Goal: Information Seeking & Learning: Learn about a topic

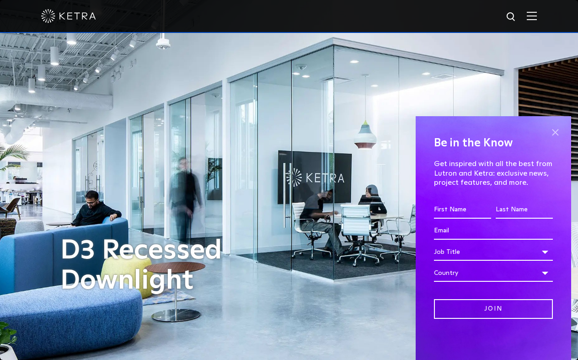
click at [552, 133] on span at bounding box center [555, 132] width 14 height 14
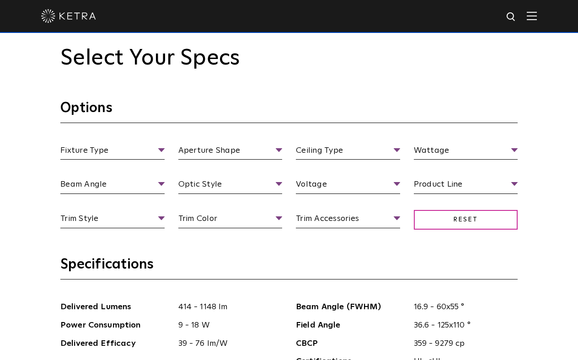
scroll to position [824, 0]
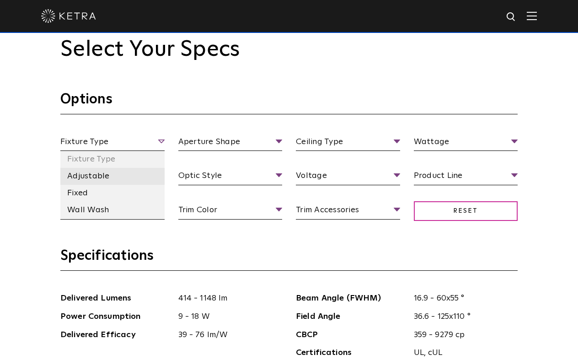
click at [101, 174] on li "Adjustable" at bounding box center [112, 176] width 104 height 17
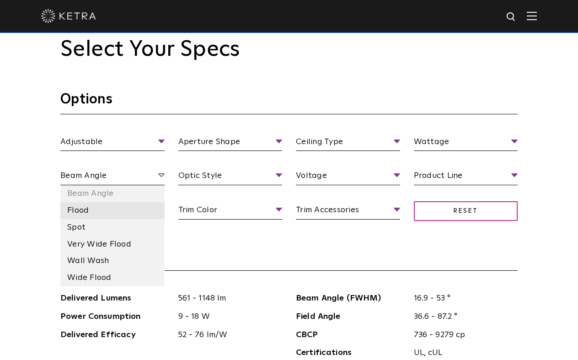
click at [77, 209] on li "Flood" at bounding box center [112, 210] width 104 height 17
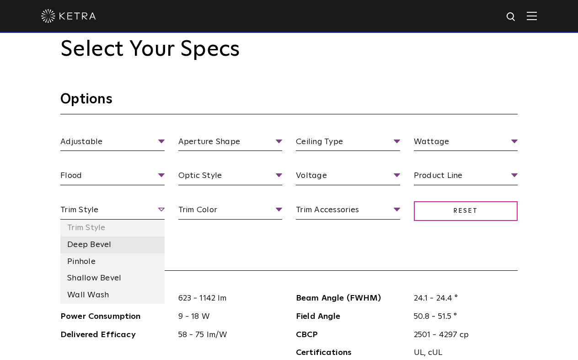
click at [82, 241] on li "Deep Bevel" at bounding box center [112, 244] width 104 height 17
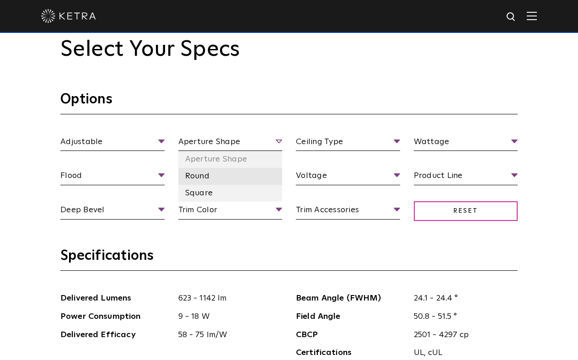
click at [204, 174] on li "Round" at bounding box center [230, 176] width 104 height 17
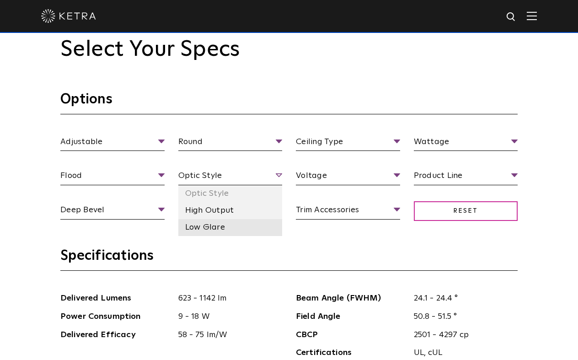
click at [197, 227] on li "Low Glare" at bounding box center [230, 227] width 104 height 17
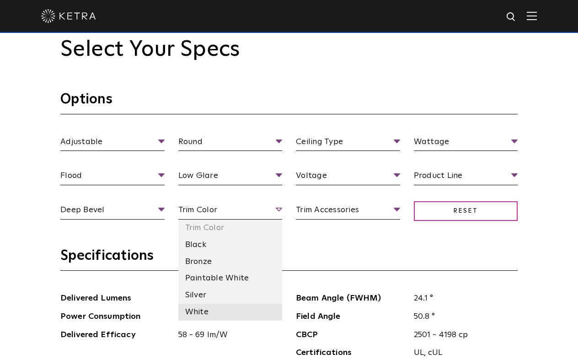
click at [200, 309] on li "White" at bounding box center [230, 311] width 104 height 17
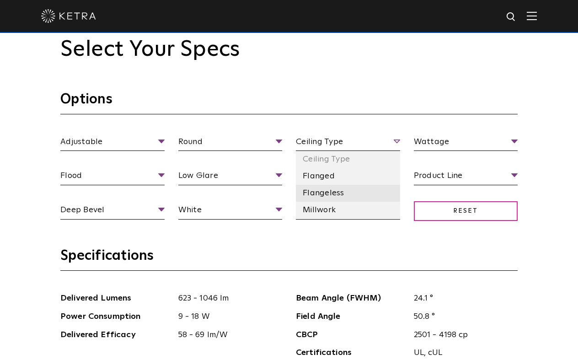
click at [327, 191] on li "Flangeless" at bounding box center [348, 193] width 104 height 17
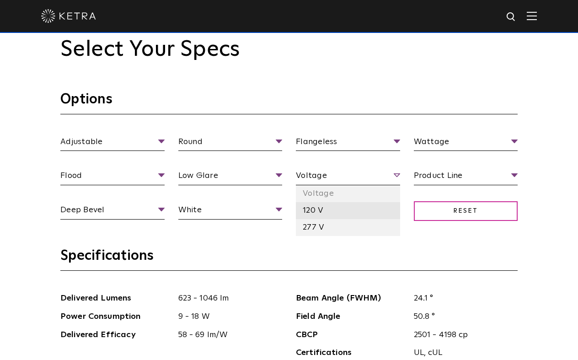
click at [314, 209] on li "120 V" at bounding box center [348, 210] width 104 height 17
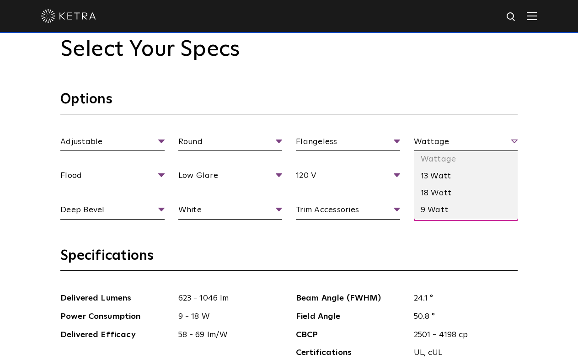
click at [514, 142] on span "Wattage" at bounding box center [466, 143] width 104 height 16
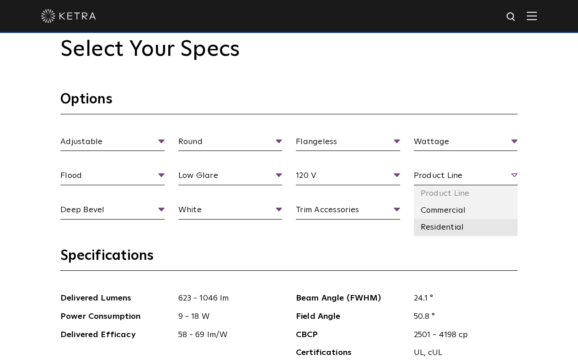
click at [454, 227] on li "Residential" at bounding box center [466, 227] width 104 height 17
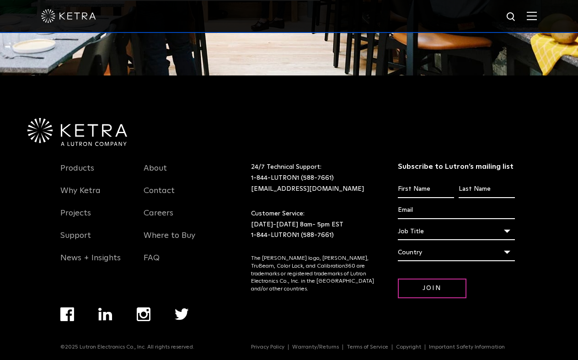
scroll to position [1953, 0]
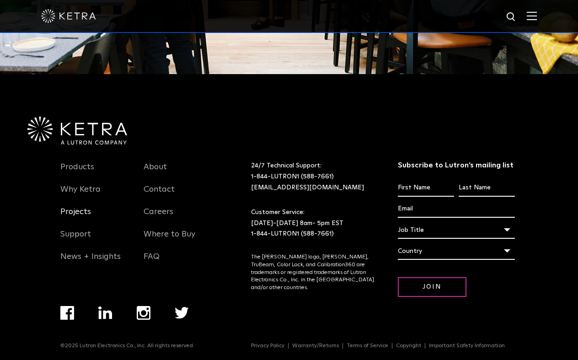
click at [77, 207] on link "Projects" at bounding box center [75, 217] width 31 height 21
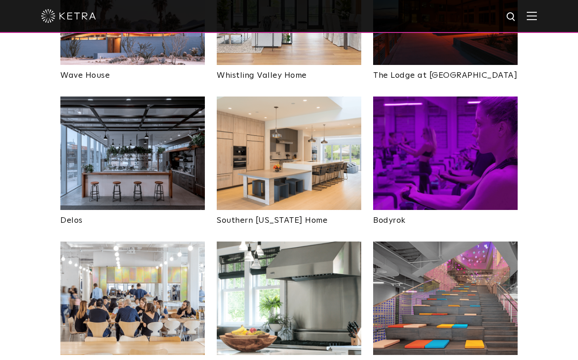
scroll to position [1367, 0]
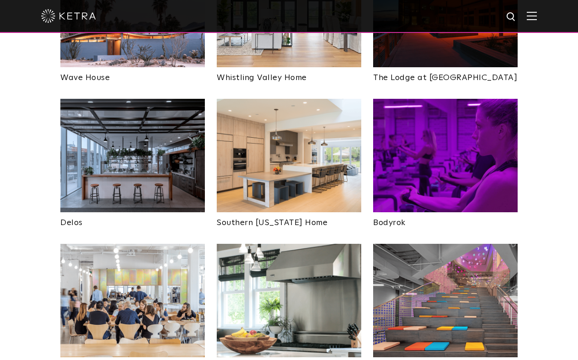
click at [275, 134] on img at bounding box center [289, 155] width 144 height 113
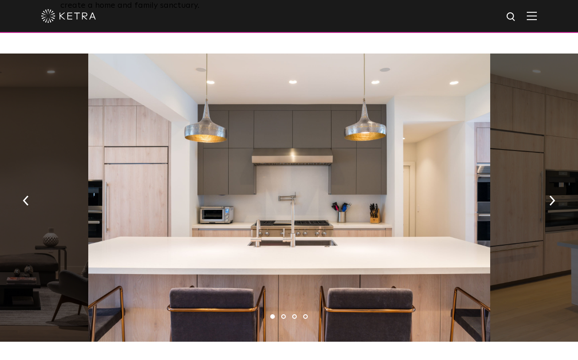
scroll to position [477, 0]
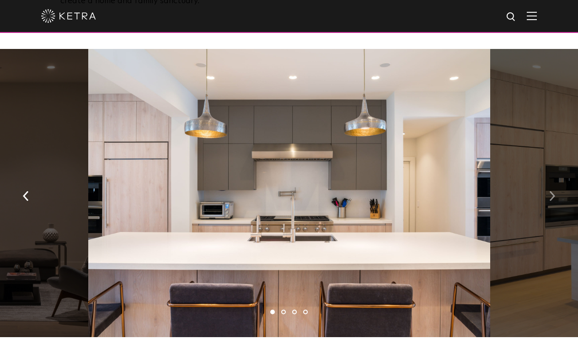
click at [552, 191] on img "button" at bounding box center [552, 196] width 6 height 10
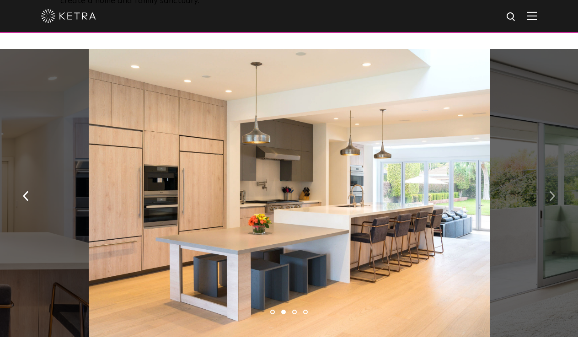
click at [551, 191] on img "button" at bounding box center [552, 196] width 6 height 10
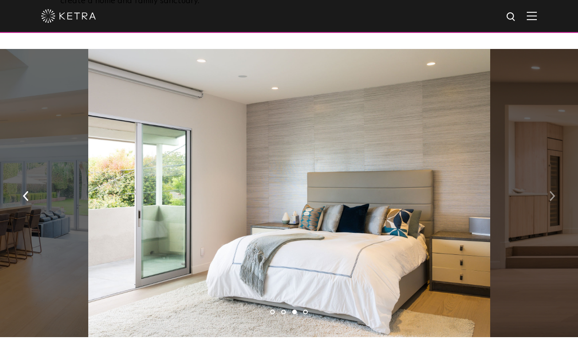
click at [551, 191] on img "button" at bounding box center [552, 196] width 6 height 10
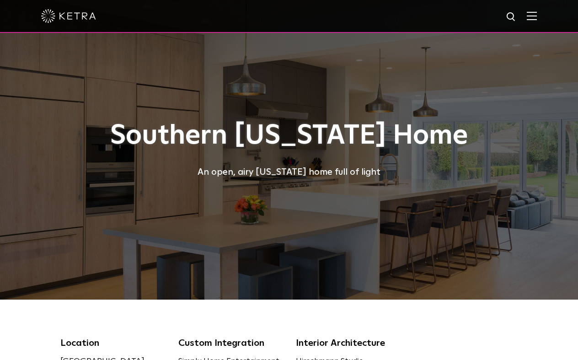
scroll to position [0, 0]
click at [533, 14] on img at bounding box center [532, 15] width 10 height 9
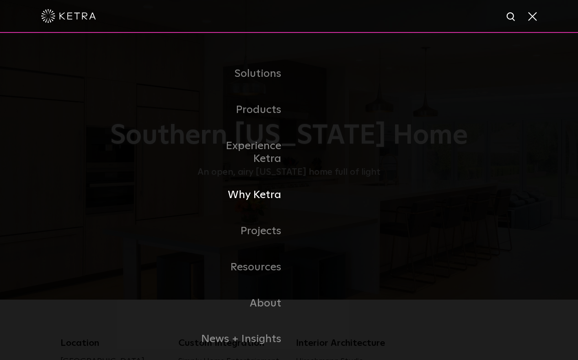
click at [261, 181] on link "Why Ketra" at bounding box center [242, 195] width 94 height 36
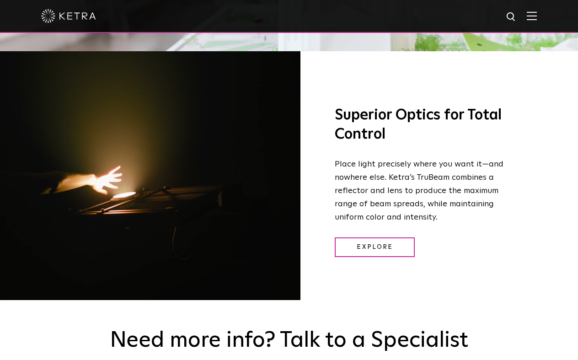
scroll to position [1174, 0]
